Goal: Download file/media

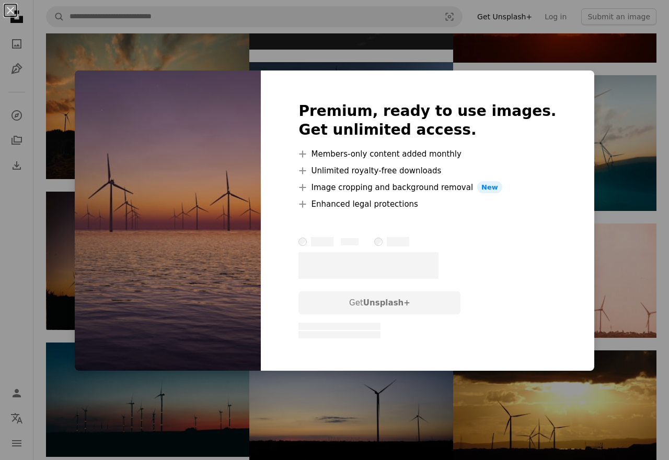
scroll to position [2142, 0]
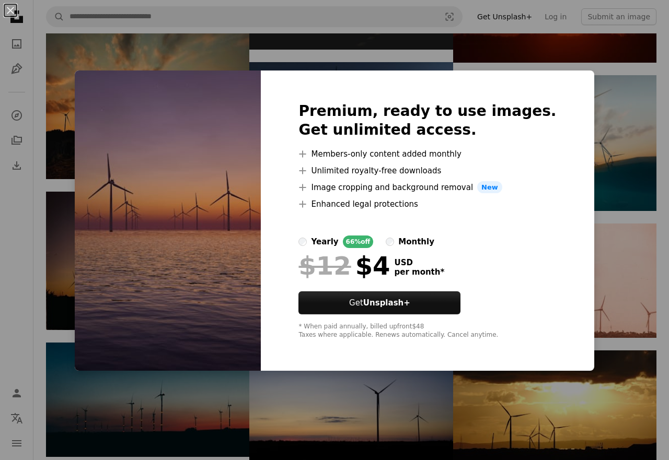
click at [243, 79] on img at bounding box center [168, 221] width 186 height 301
click at [234, 248] on img at bounding box center [168, 221] width 186 height 301
click at [347, 45] on div "An X shape Premium, ready to use images. Get unlimited access. A plus sign Memb…" at bounding box center [334, 230] width 669 height 460
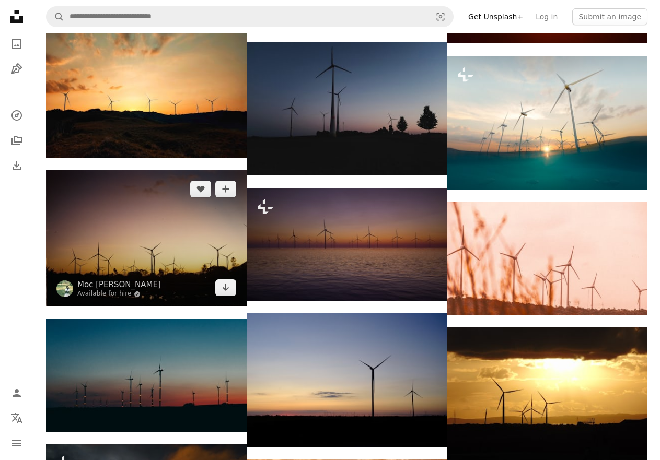
click at [170, 170] on img at bounding box center [146, 238] width 201 height 136
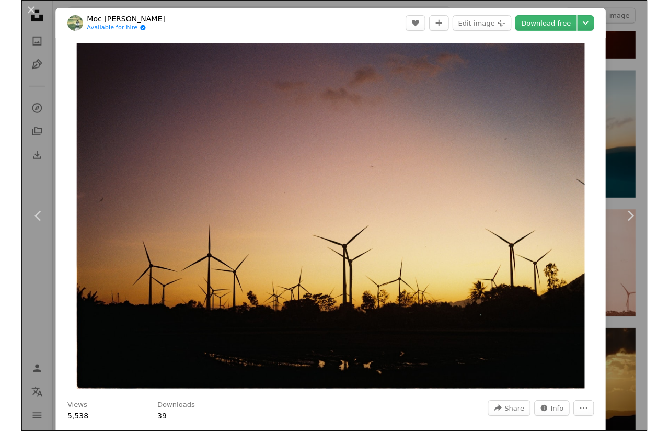
scroll to position [2113, 0]
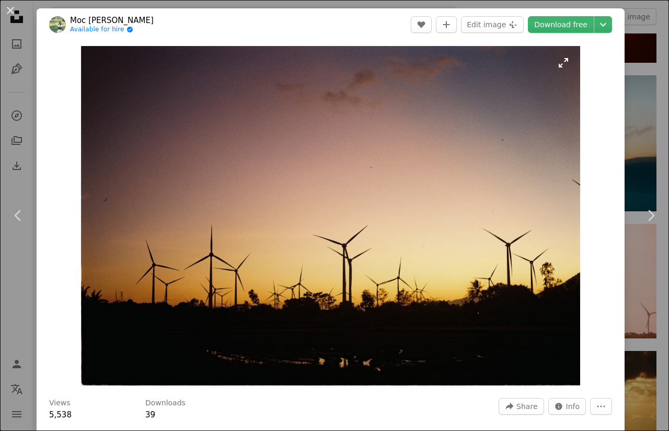
click at [344, 198] on img "Zoom in on this image" at bounding box center [331, 215] width 500 height 339
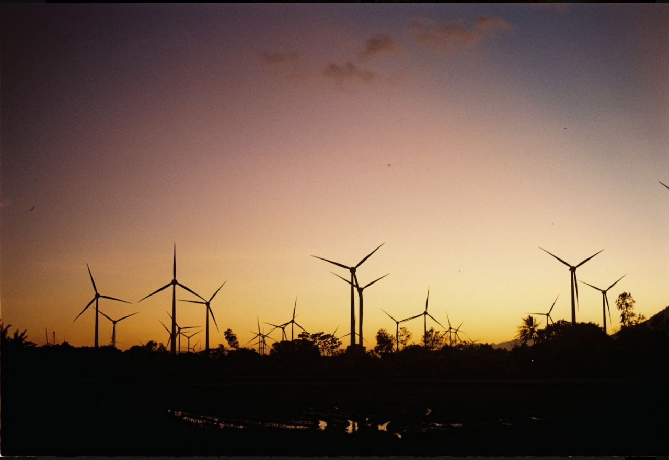
scroll to position [0, 0]
